Goal: Task Accomplishment & Management: Manage account settings

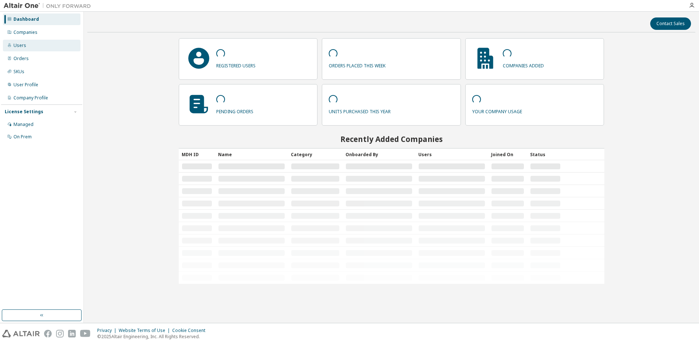
click at [24, 46] on div "Users" at bounding box center [19, 46] width 13 height 6
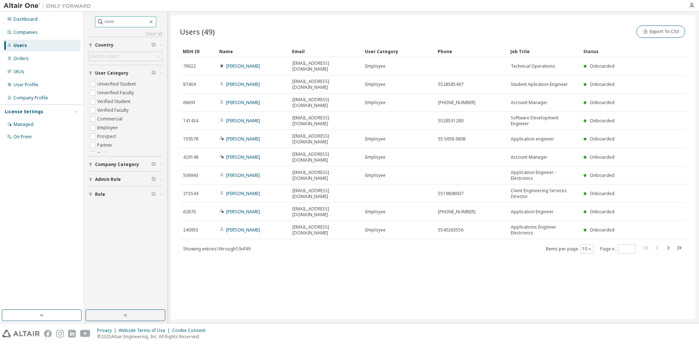
click at [134, 24] on input "text" at bounding box center [126, 21] width 44 height 7
type input "**********"
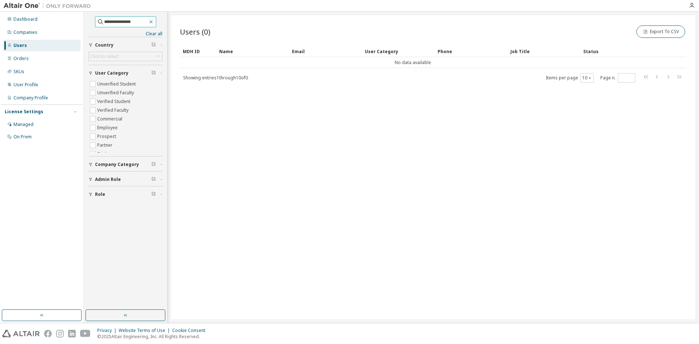
click at [154, 21] on icon "button" at bounding box center [151, 22] width 6 height 6
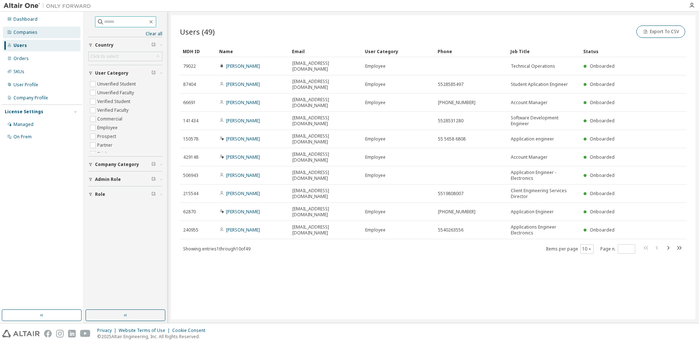
click at [37, 34] on div "Companies" at bounding box center [42, 33] width 78 height 12
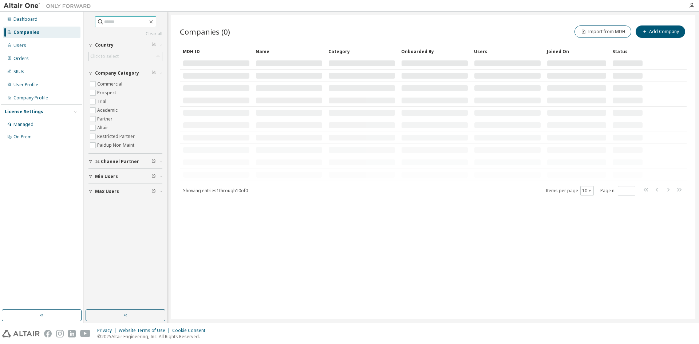
click at [128, 21] on input "text" at bounding box center [126, 21] width 44 height 7
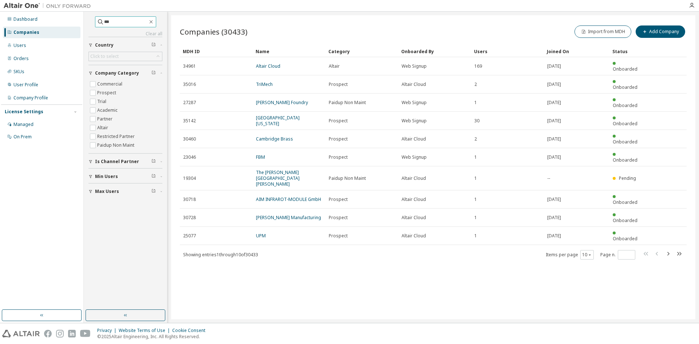
type input "***"
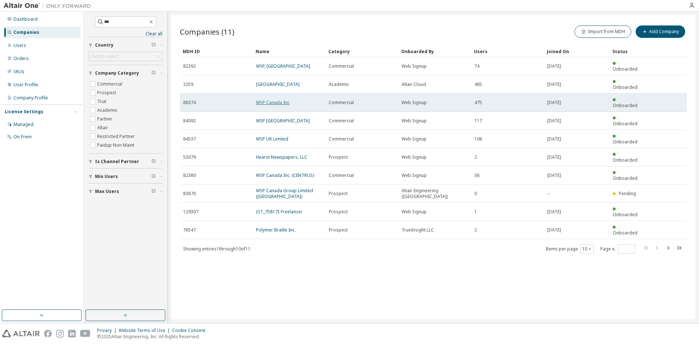
click at [274, 99] on link "WSP Canada Inc" at bounding box center [273, 102] width 34 height 6
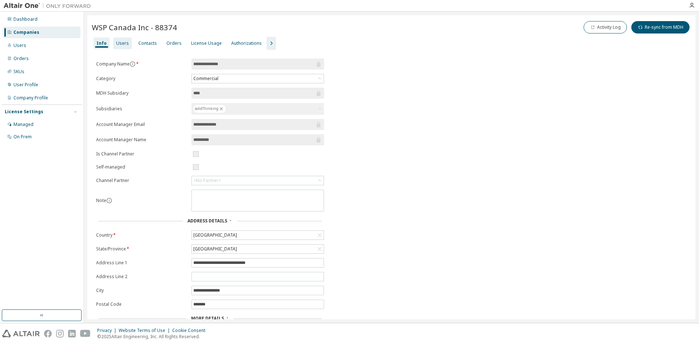
click at [125, 43] on div "Users" at bounding box center [122, 43] width 13 height 6
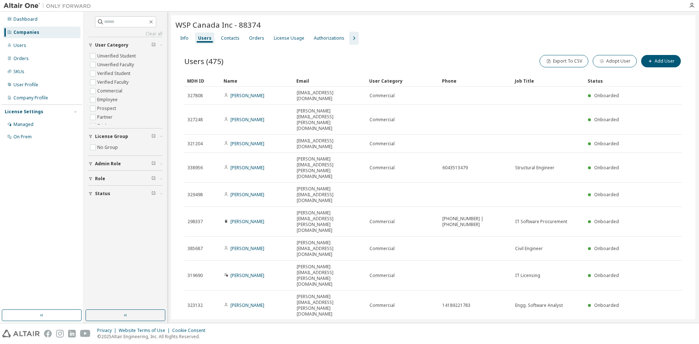
click at [584, 269] on div "100" at bounding box center [605, 271] width 58 height 9
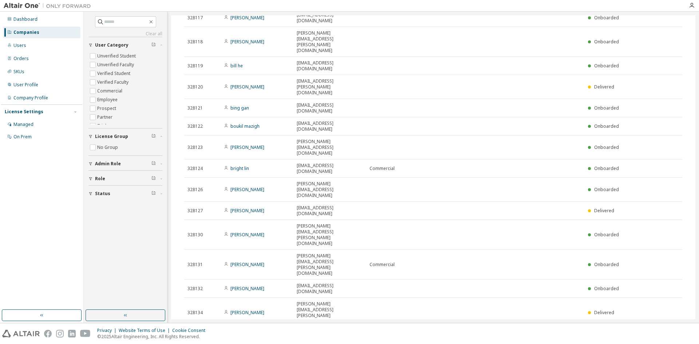
scroll to position [981, 0]
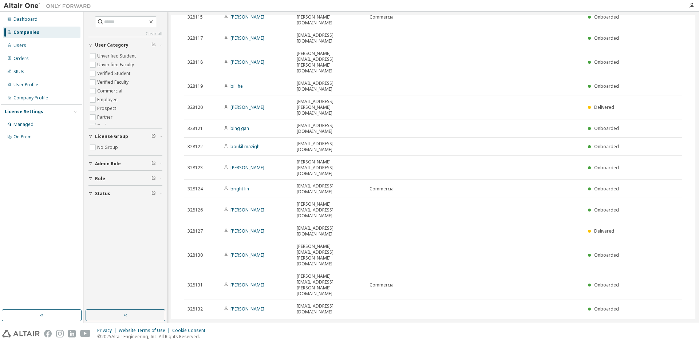
type button "100"
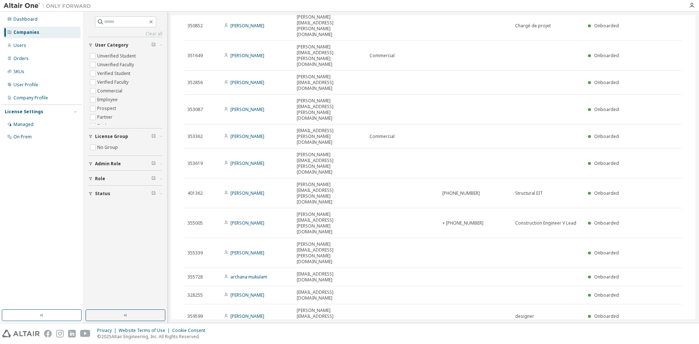
scroll to position [1062, 0]
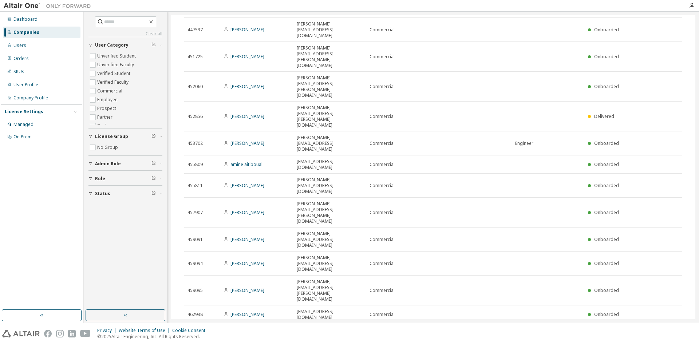
scroll to position [1073, 0]
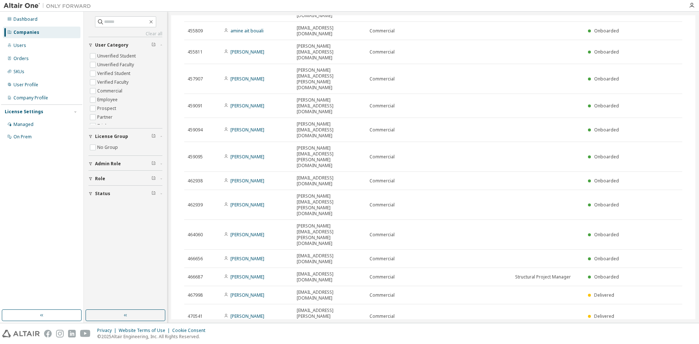
type input "*"
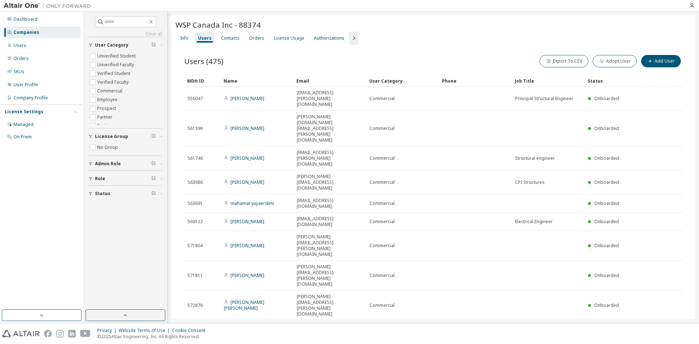
scroll to position [740, 0]
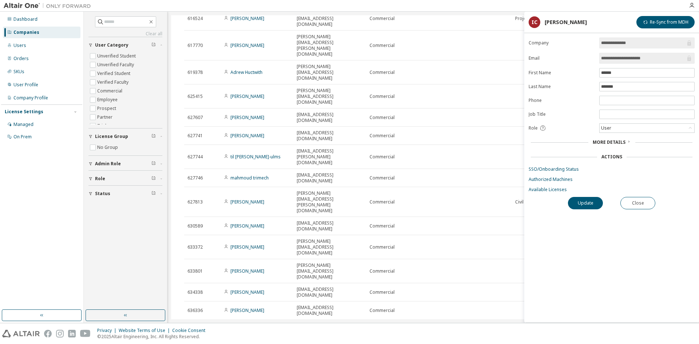
click at [620, 140] on span "More Details" at bounding box center [609, 142] width 33 height 6
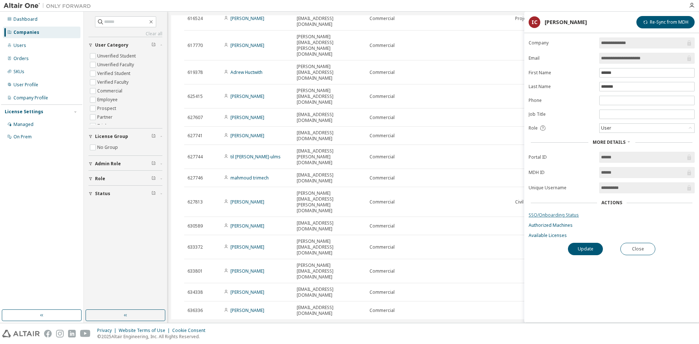
click at [558, 215] on link "SSO/Onboarding Status" at bounding box center [612, 215] width 166 height 6
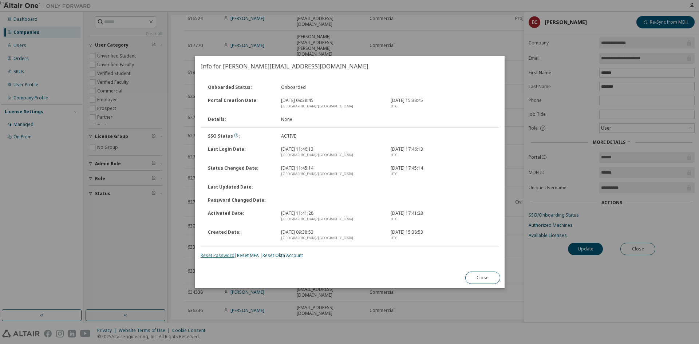
click at [221, 257] on link "Reset Password" at bounding box center [218, 255] width 34 height 6
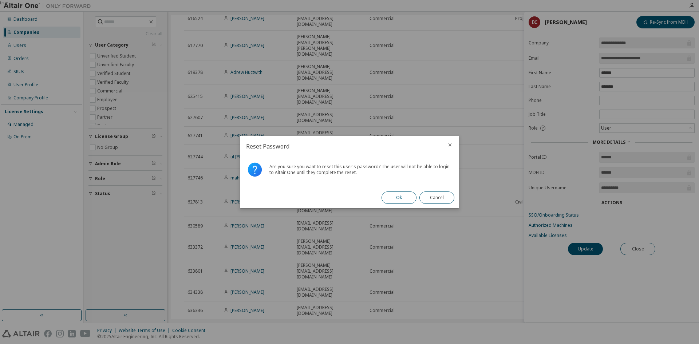
click at [395, 200] on button "Ok" at bounding box center [399, 198] width 35 height 12
click at [439, 198] on button "Close" at bounding box center [437, 198] width 35 height 12
